Goal: Information Seeking & Learning: Check status

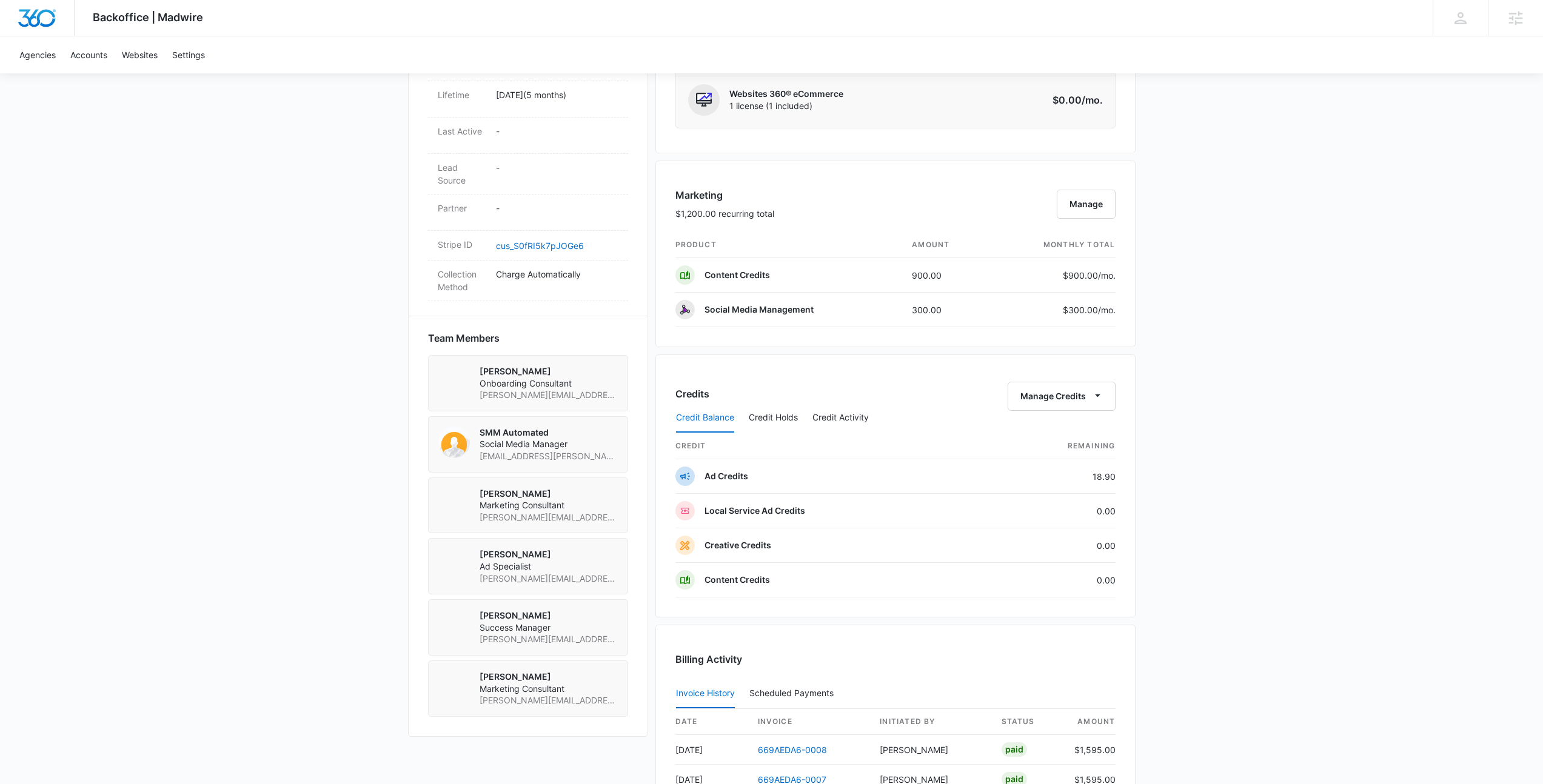
scroll to position [749, 0]
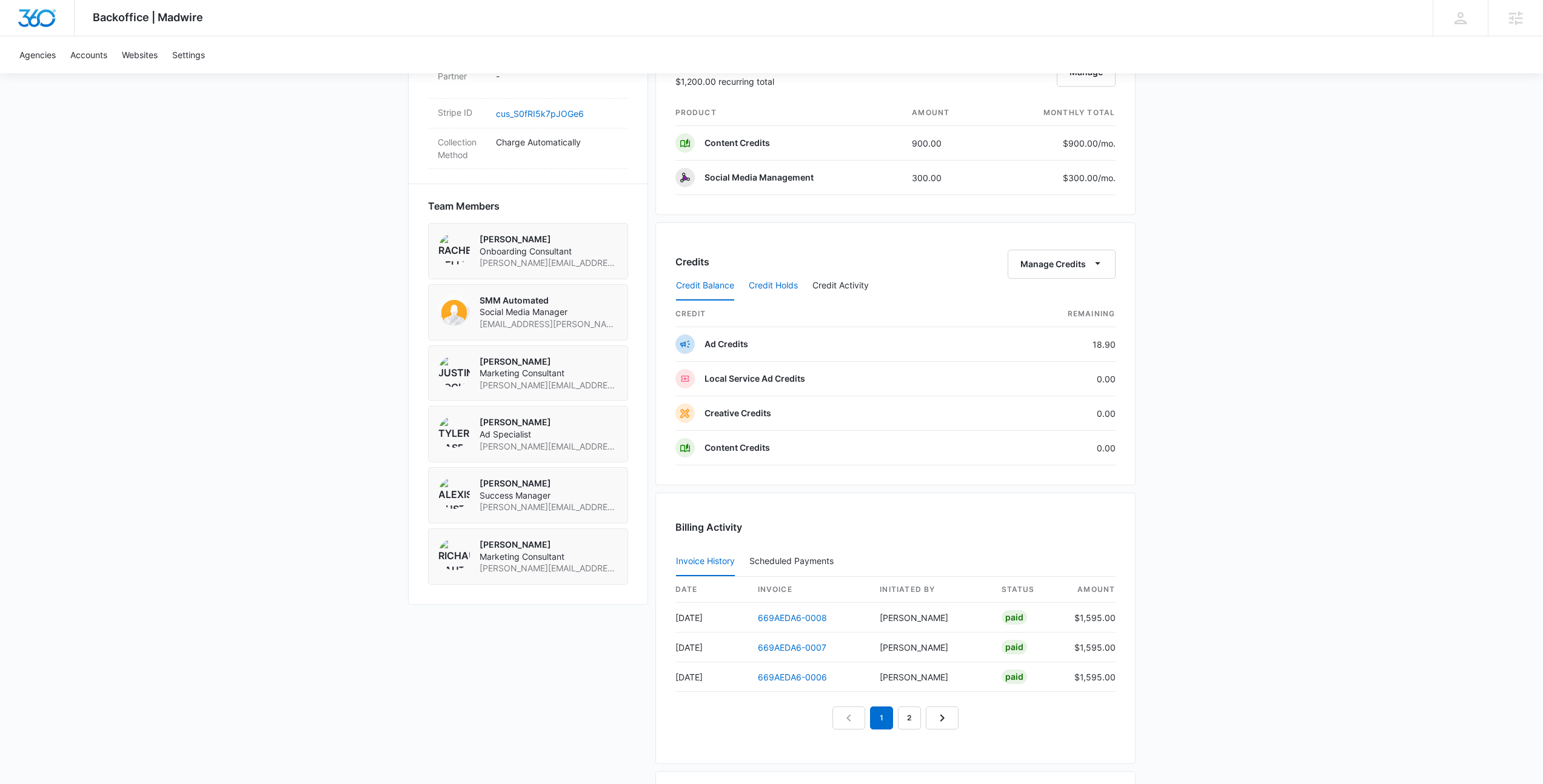
click at [776, 281] on button "Credit Holds" at bounding box center [774, 286] width 49 height 29
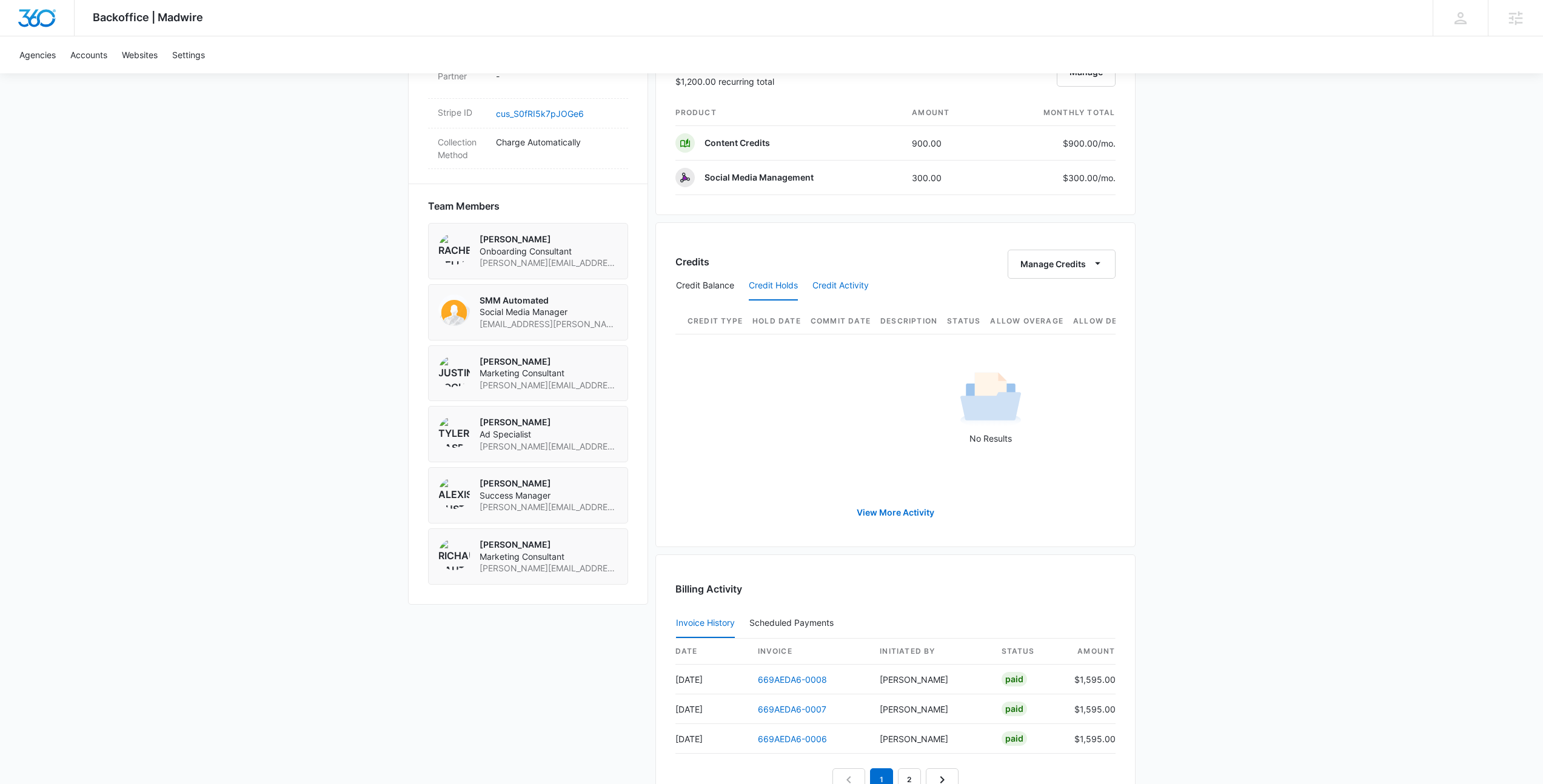
click at [837, 283] on button "Credit Activity" at bounding box center [840, 286] width 56 height 29
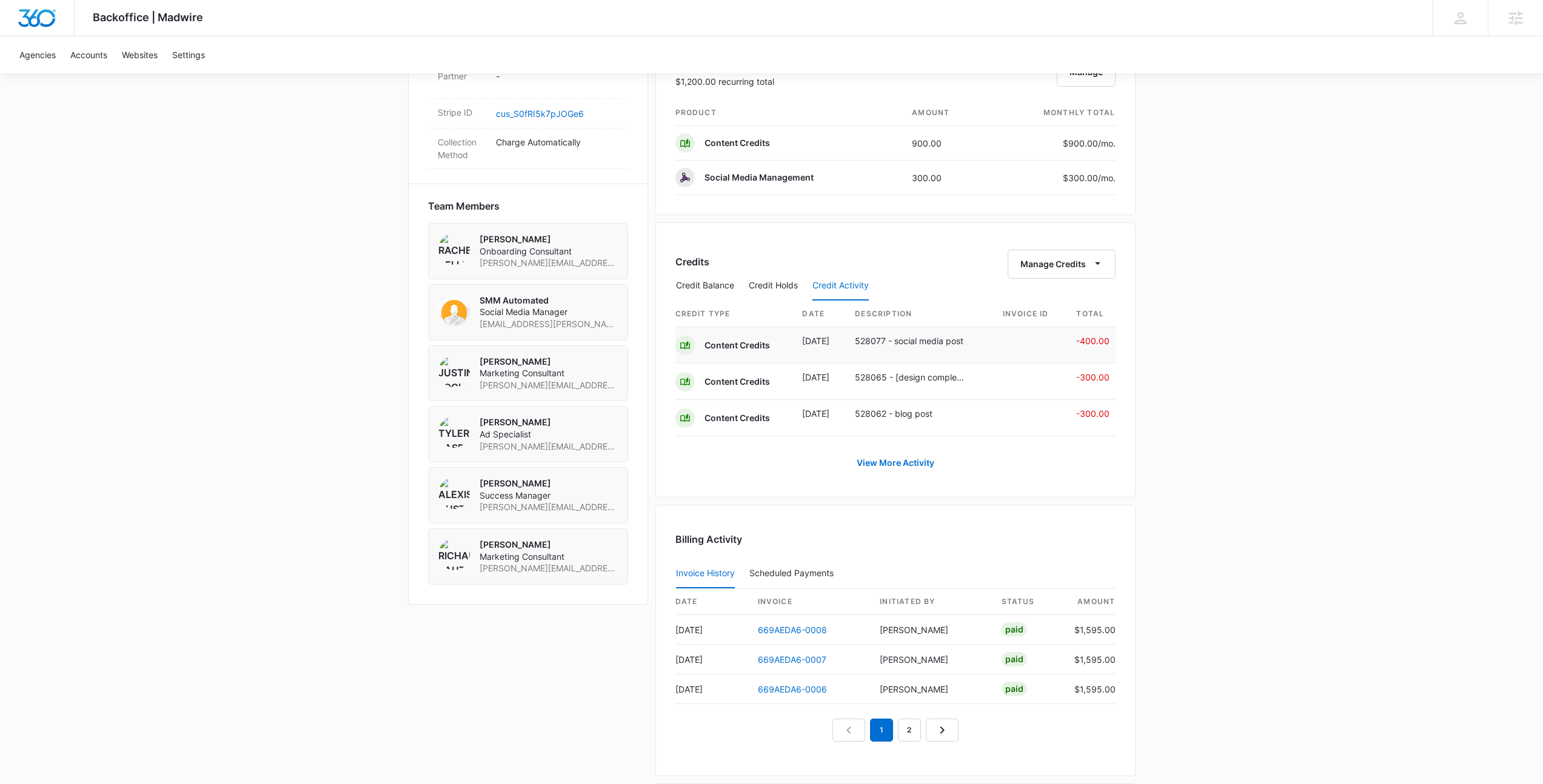
click at [895, 343] on p "528077 - social media post" at bounding box center [910, 340] width 111 height 12
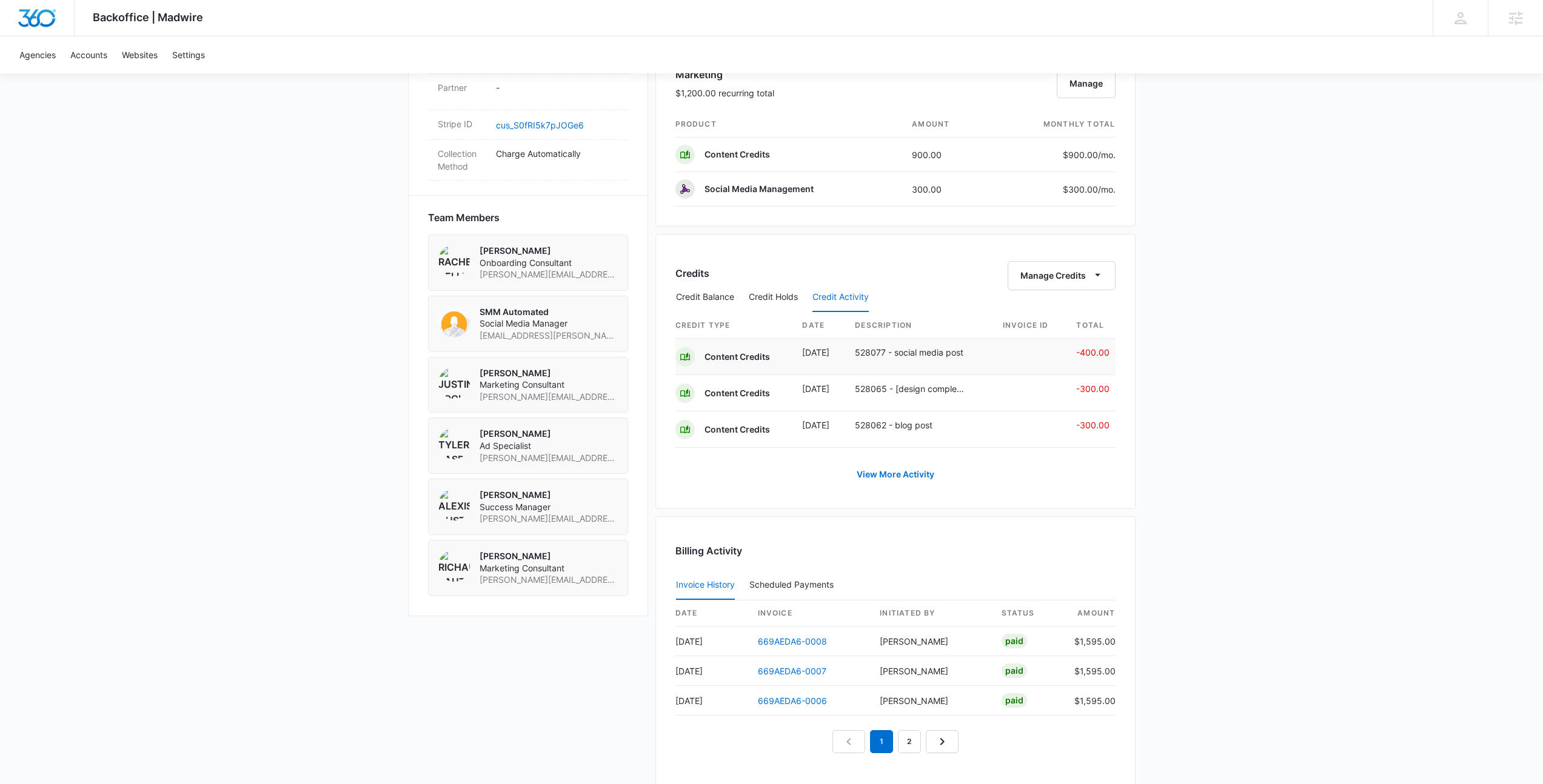
scroll to position [724, 0]
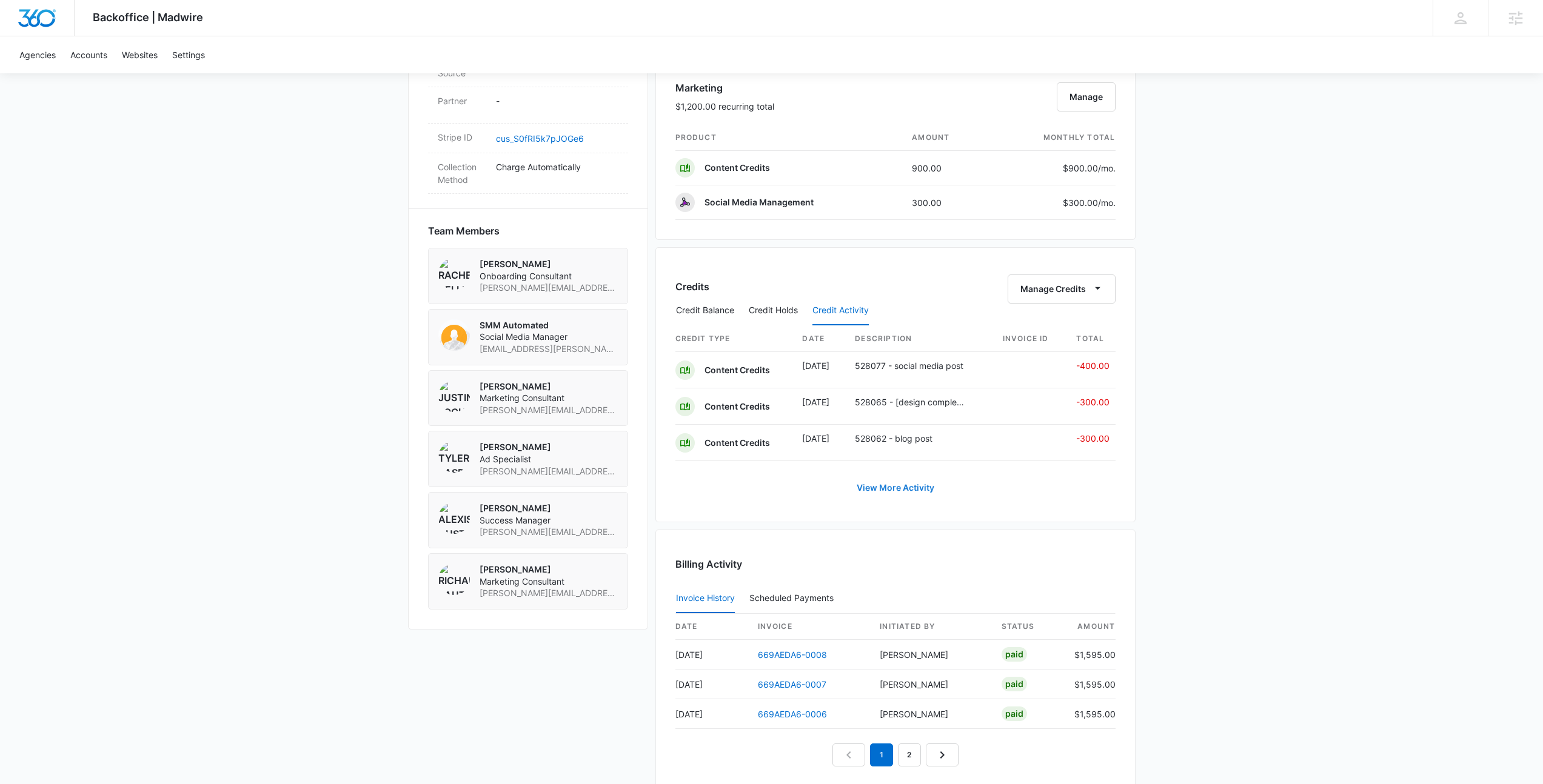
click at [916, 486] on link "View More Activity" at bounding box center [894, 488] width 102 height 29
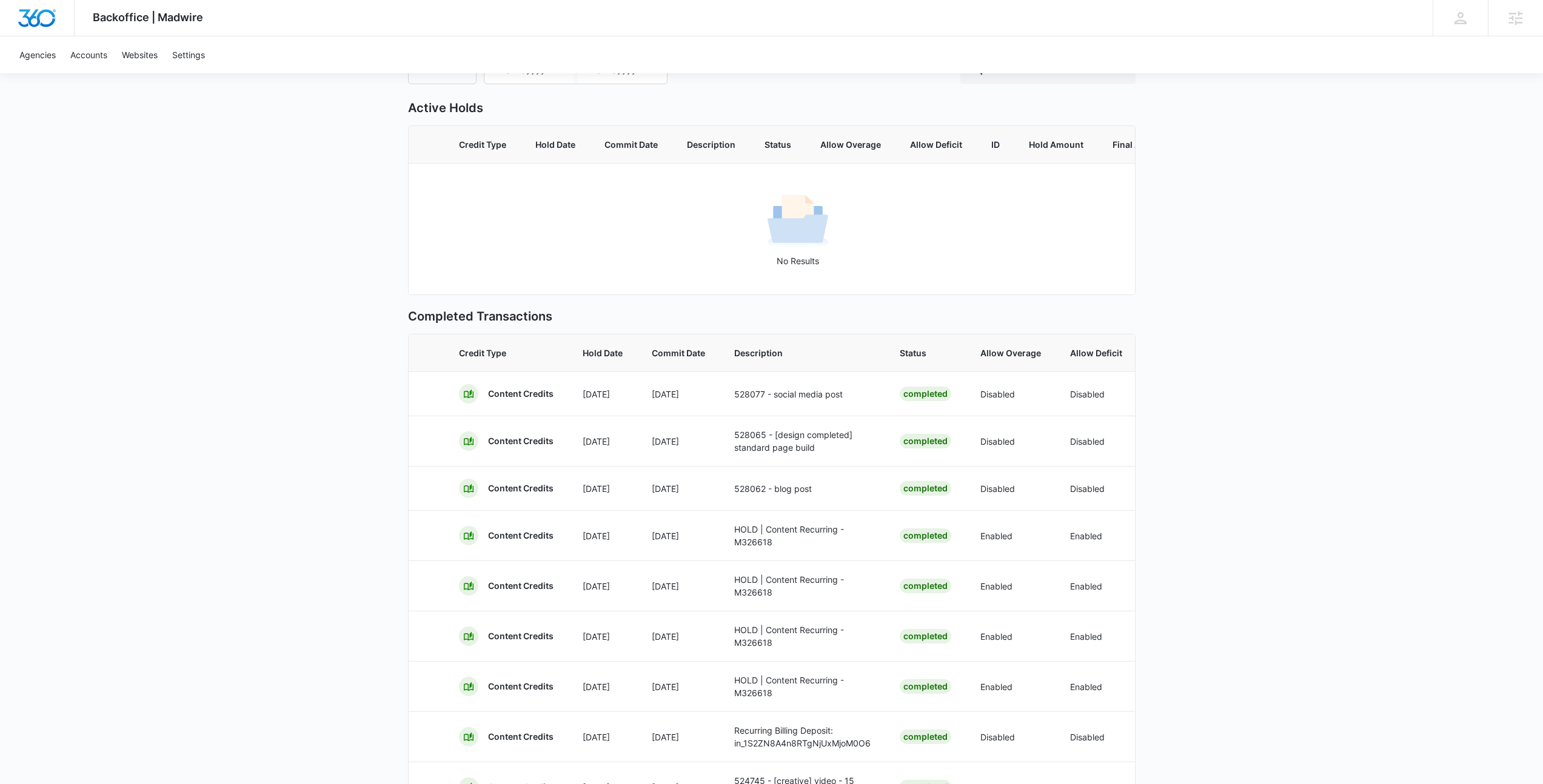
scroll to position [189, 0]
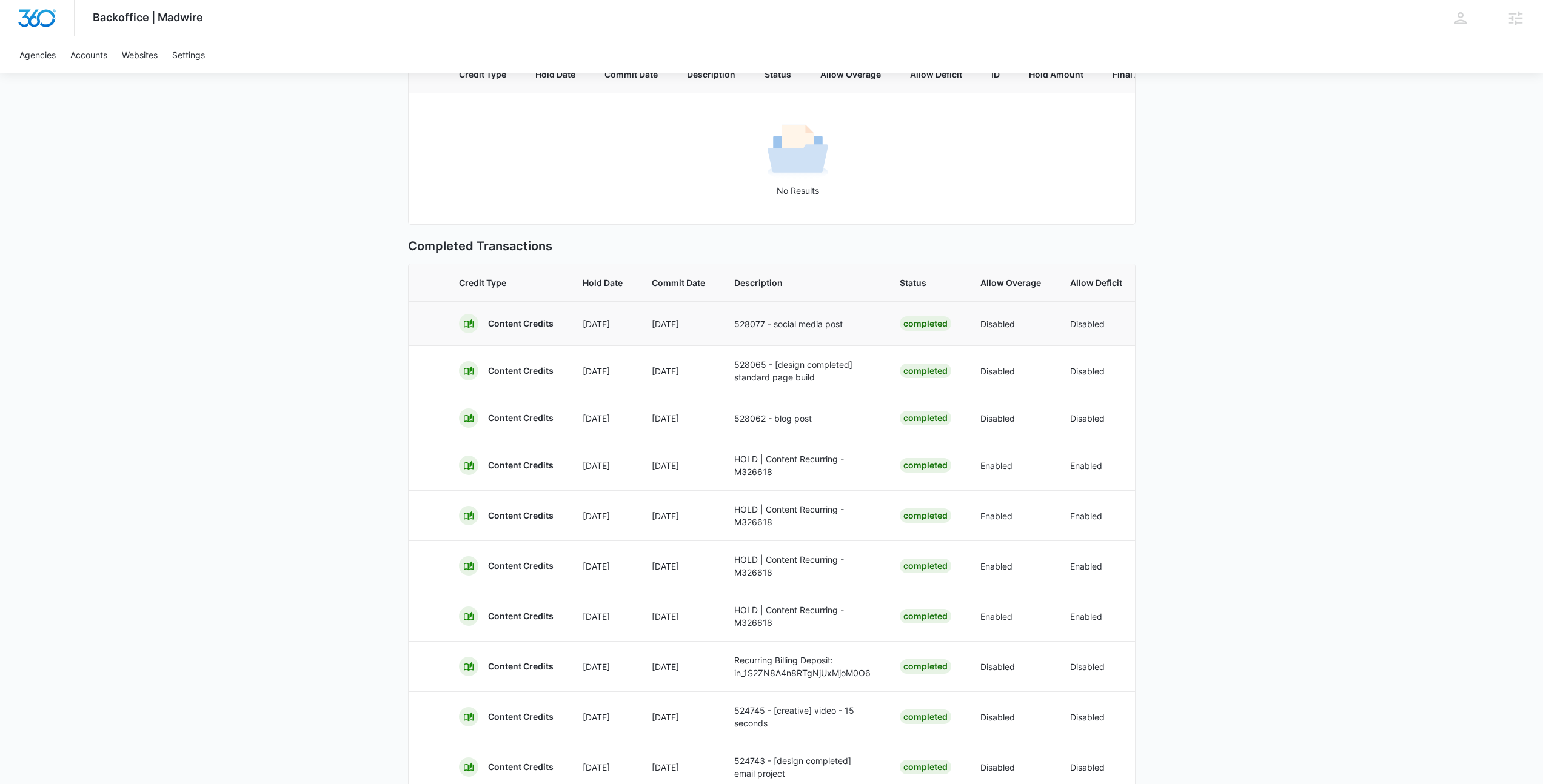
click at [695, 329] on p "Sep 4" at bounding box center [678, 324] width 53 height 12
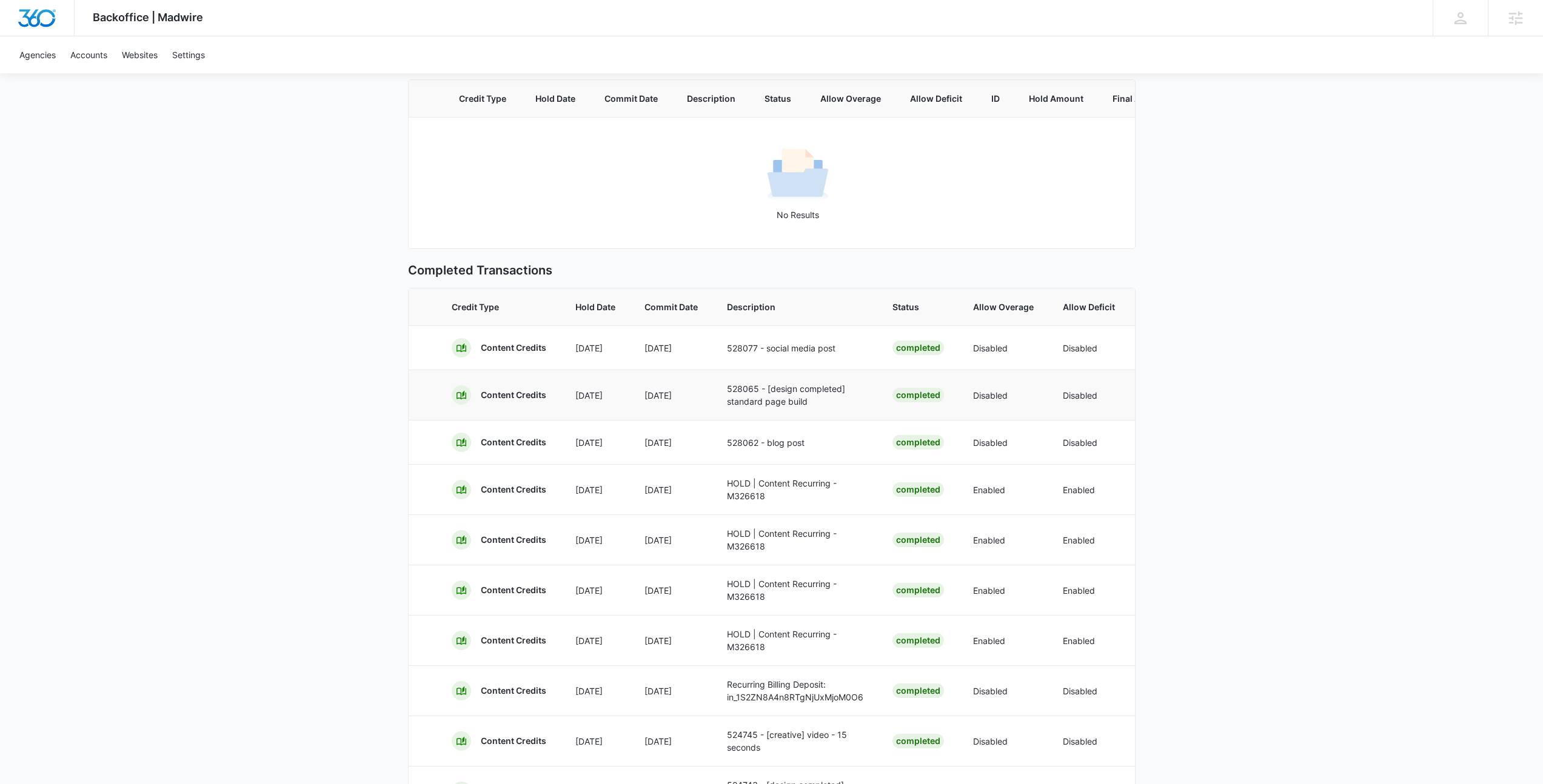
scroll to position [0, 0]
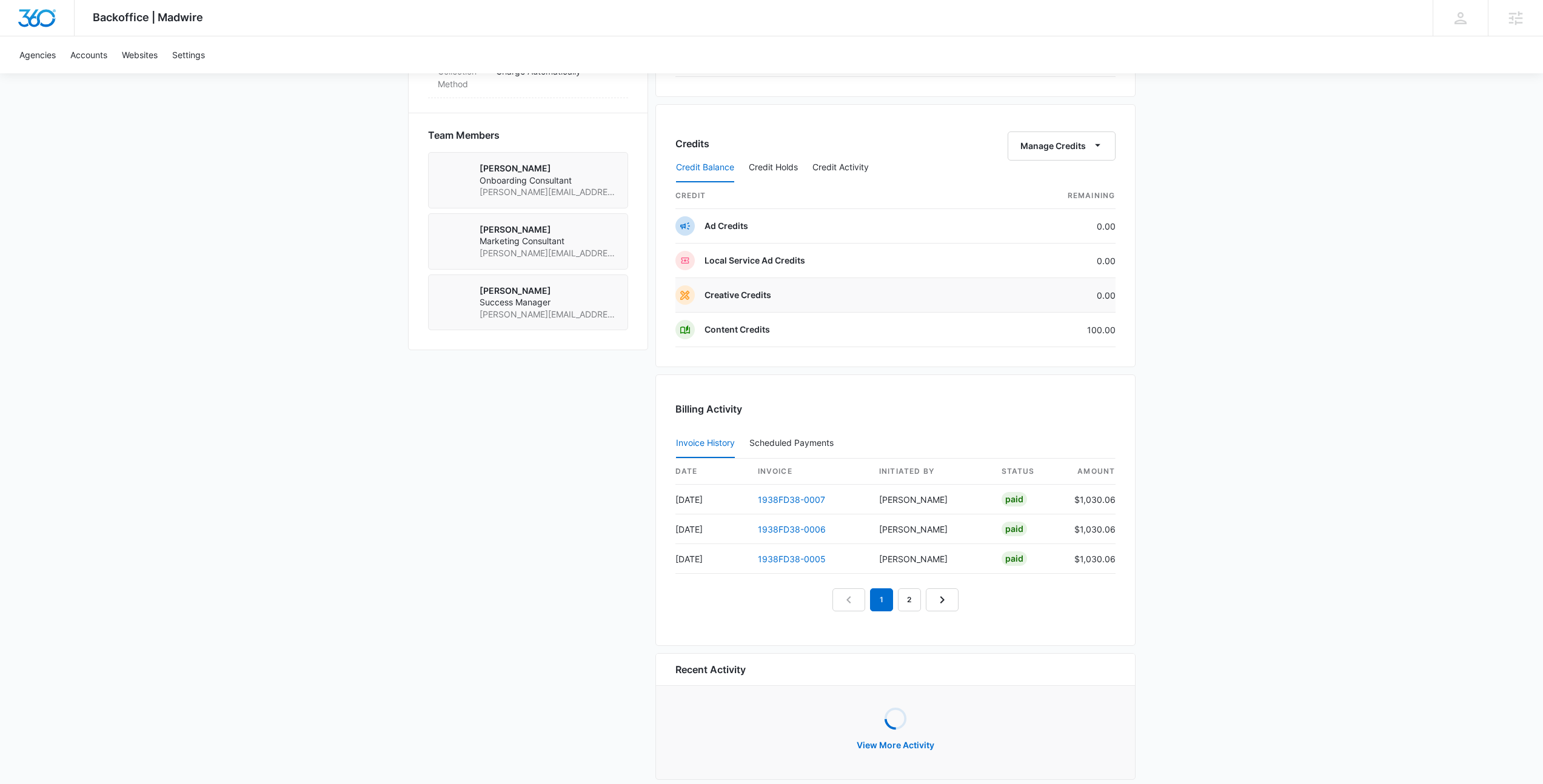
scroll to position [851, 0]
